Goal: Navigation & Orientation: Find specific page/section

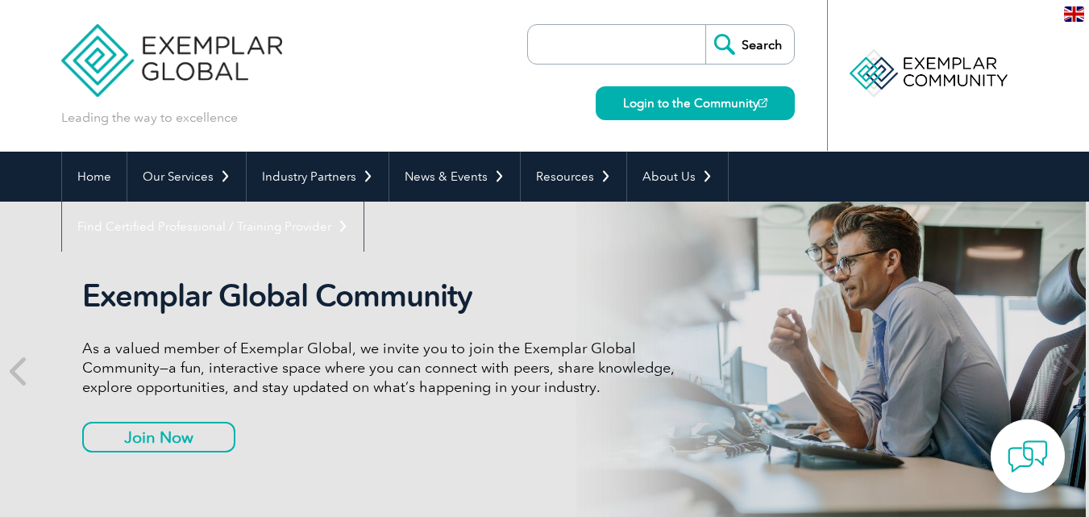
drag, startPoint x: 358, startPoint y: 344, endPoint x: 252, endPoint y: 344, distance: 105.6
click at [252, 344] on p "As a valued member of Exemplar Global, we invite you to join the Exemplar Globa…" at bounding box center [384, 368] width 605 height 58
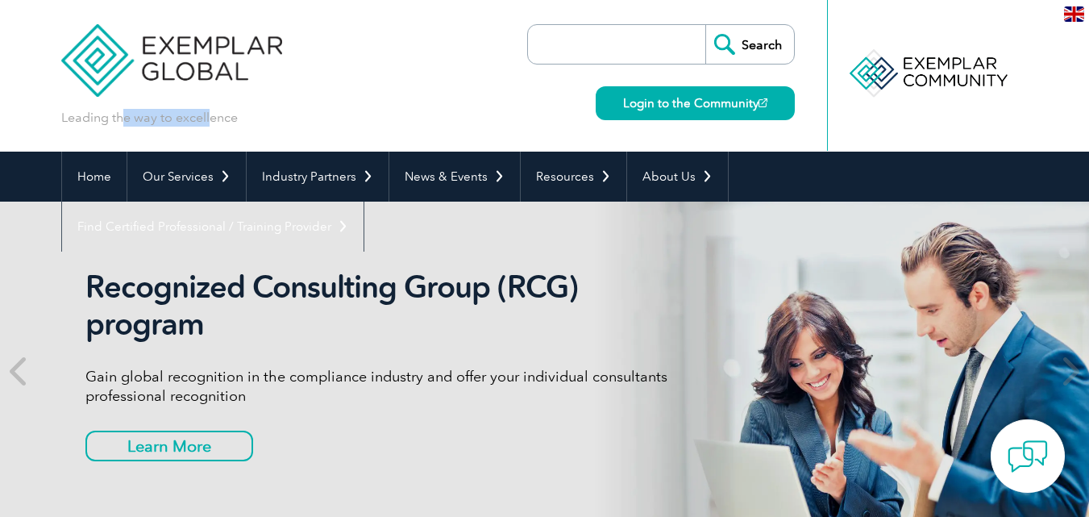
drag, startPoint x: 125, startPoint y: 116, endPoint x: 211, endPoint y: 114, distance: 86.3
click at [211, 114] on p "Leading the way to excellence" at bounding box center [149, 118] width 177 height 18
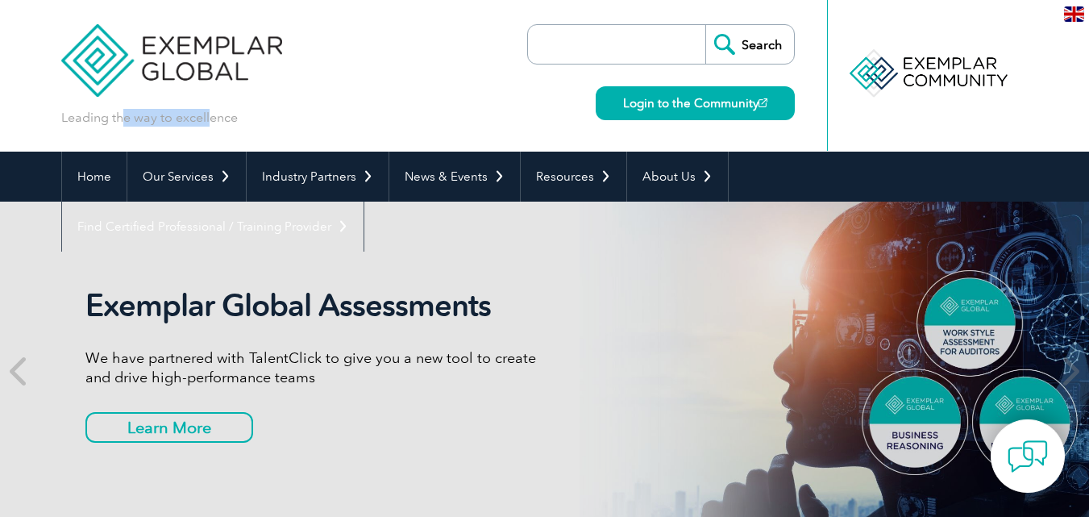
click at [151, 69] on img at bounding box center [172, 48] width 222 height 97
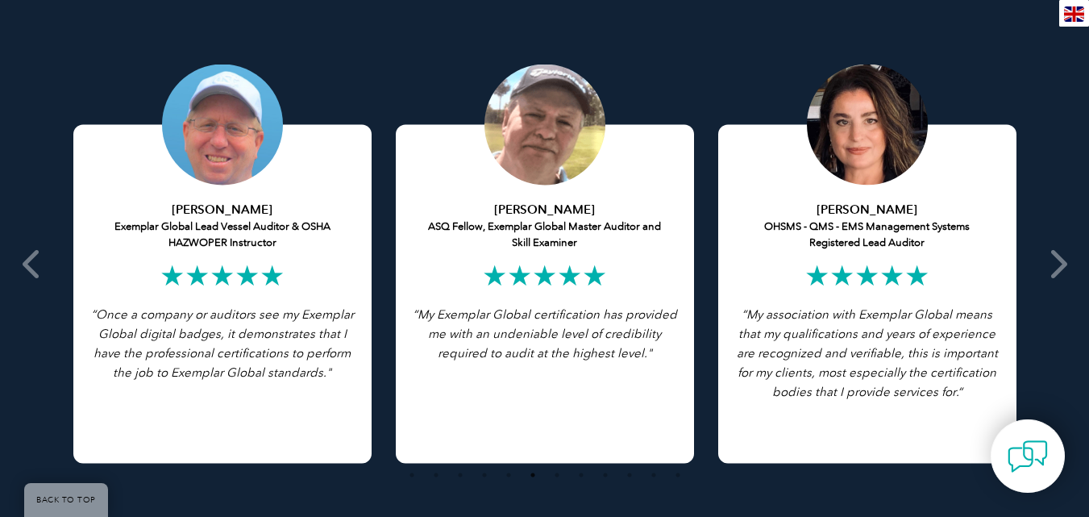
scroll to position [3133, 0]
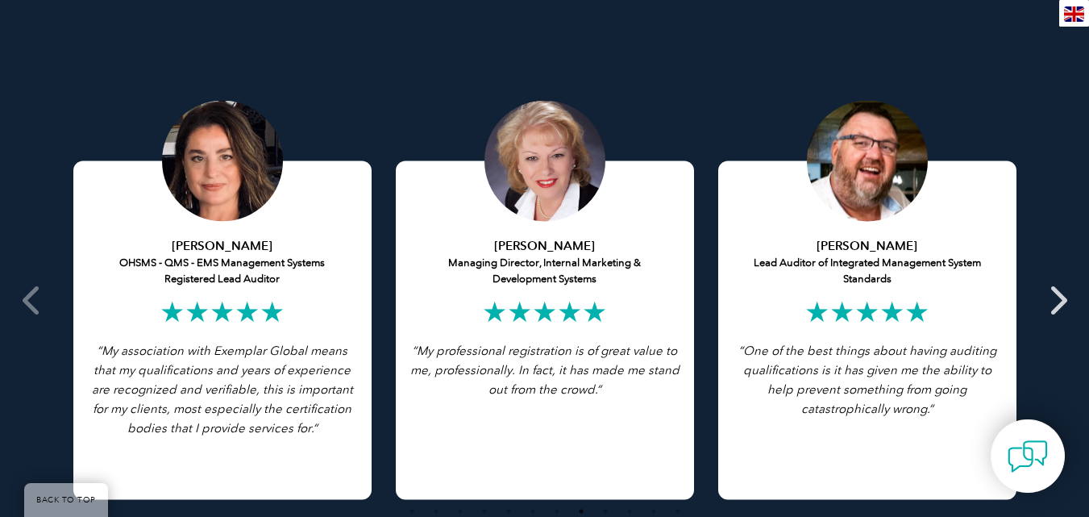
click at [1056, 300] on icon at bounding box center [1057, 300] width 20 height 0
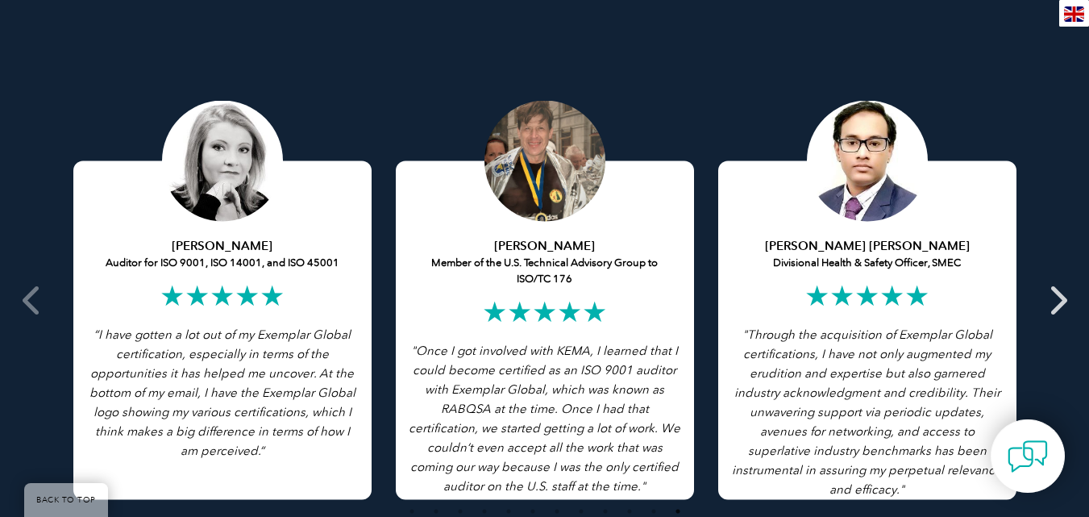
click at [1053, 300] on icon at bounding box center [1057, 300] width 20 height 0
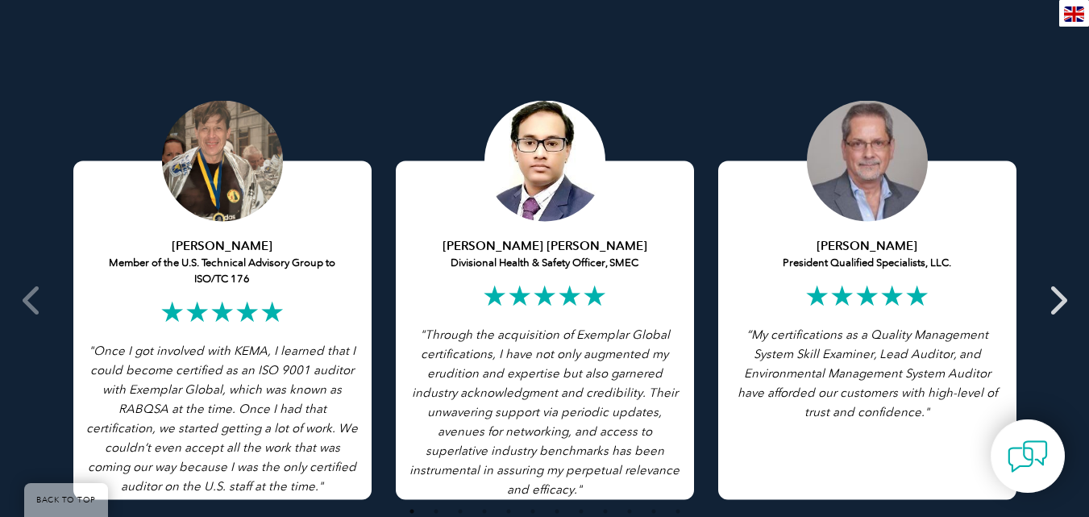
click at [1058, 300] on icon at bounding box center [1057, 300] width 20 height 0
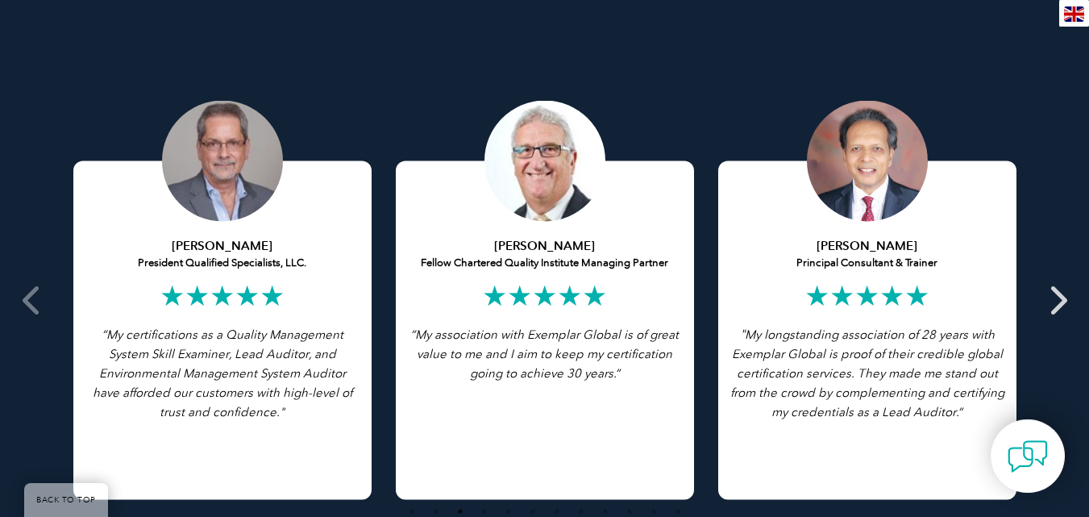
click at [1059, 300] on icon at bounding box center [1057, 300] width 20 height 0
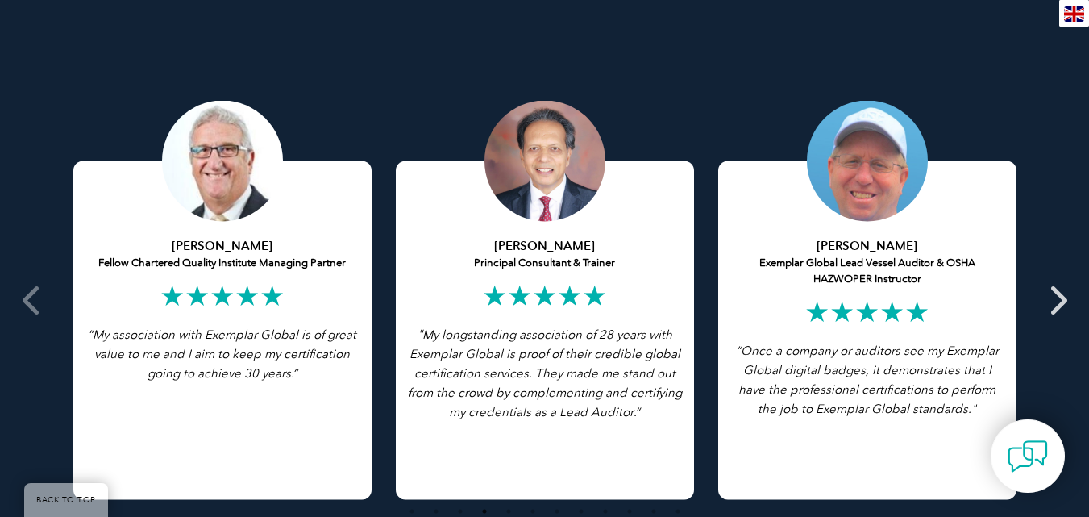
click at [1059, 300] on icon at bounding box center [1057, 300] width 20 height 0
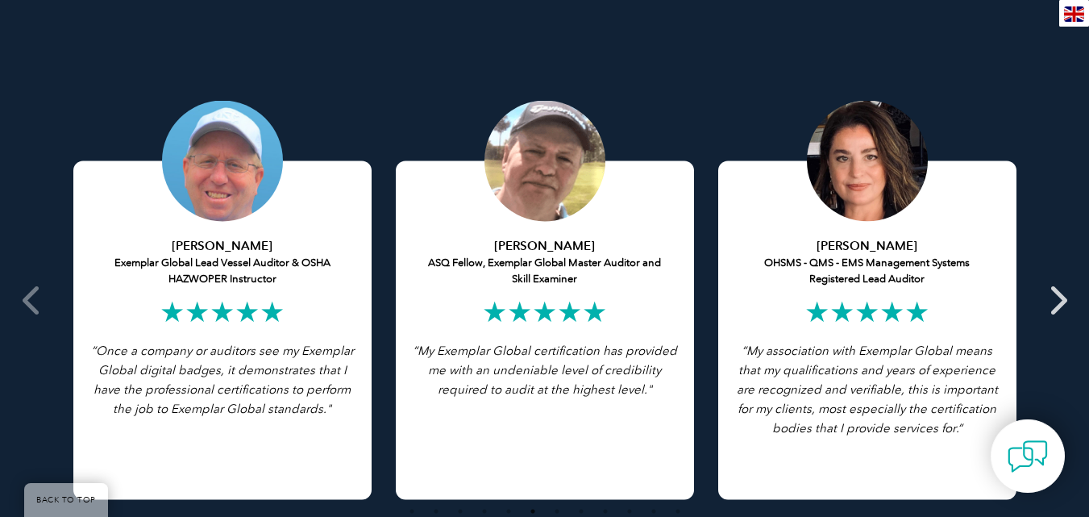
click at [1060, 300] on icon at bounding box center [1057, 300] width 20 height 0
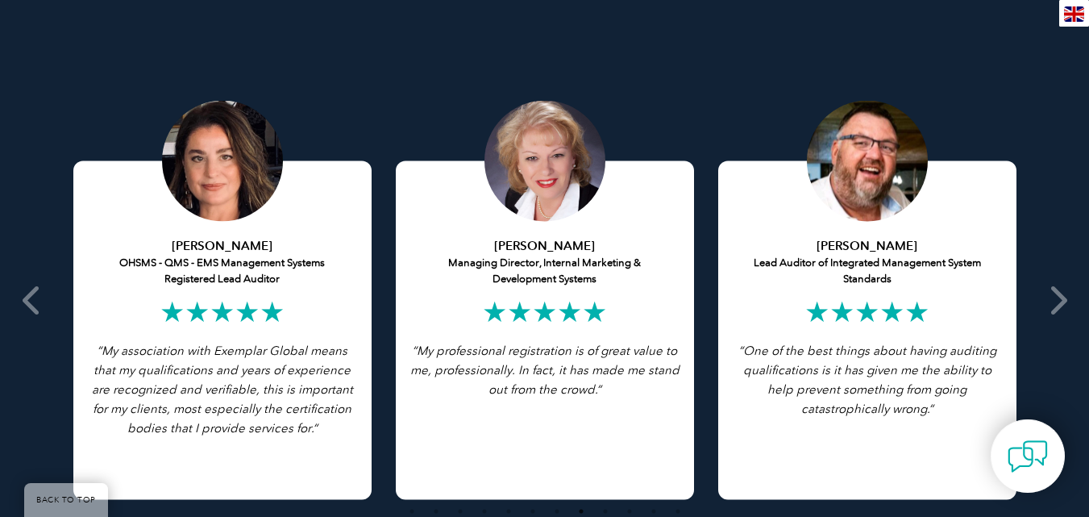
click at [208, 168] on div at bounding box center [222, 161] width 121 height 121
